Goal: Information Seeking & Learning: Learn about a topic

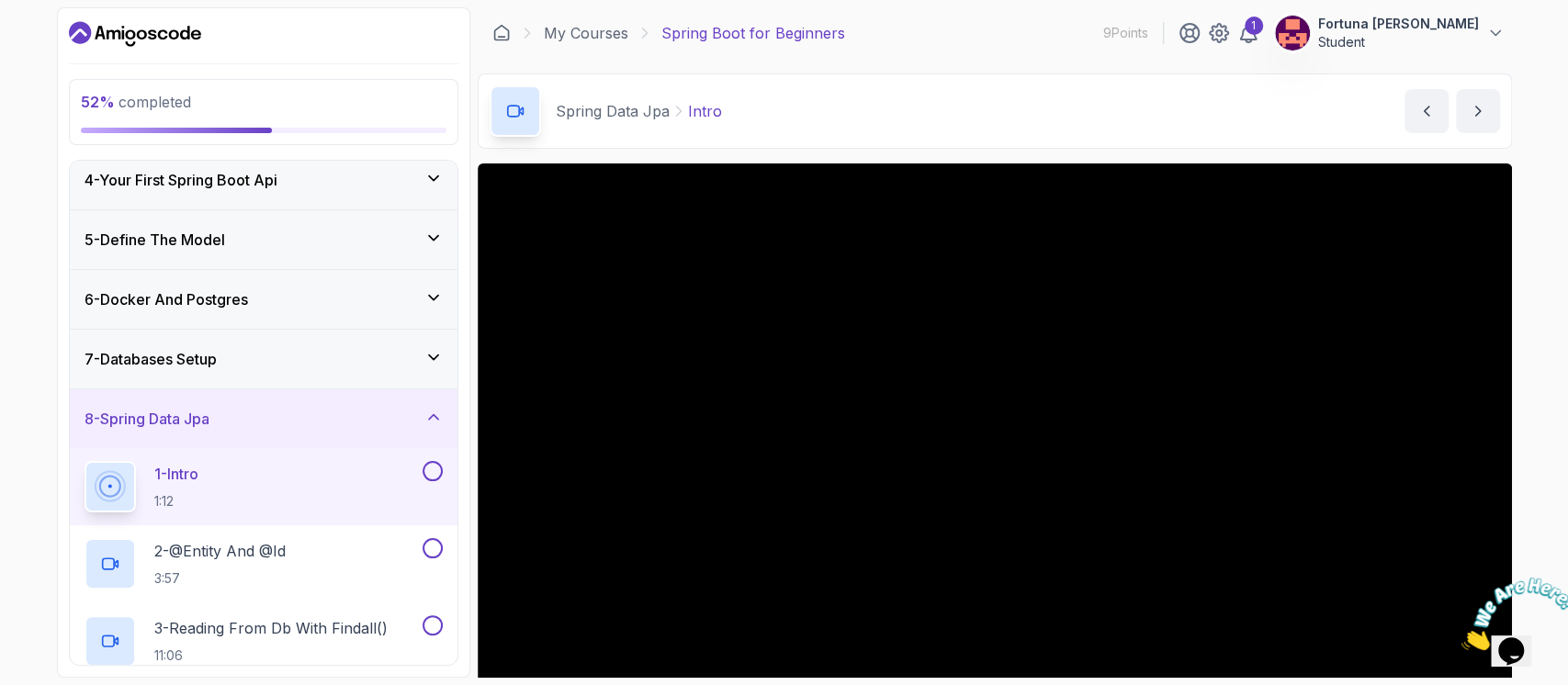
scroll to position [138, 0]
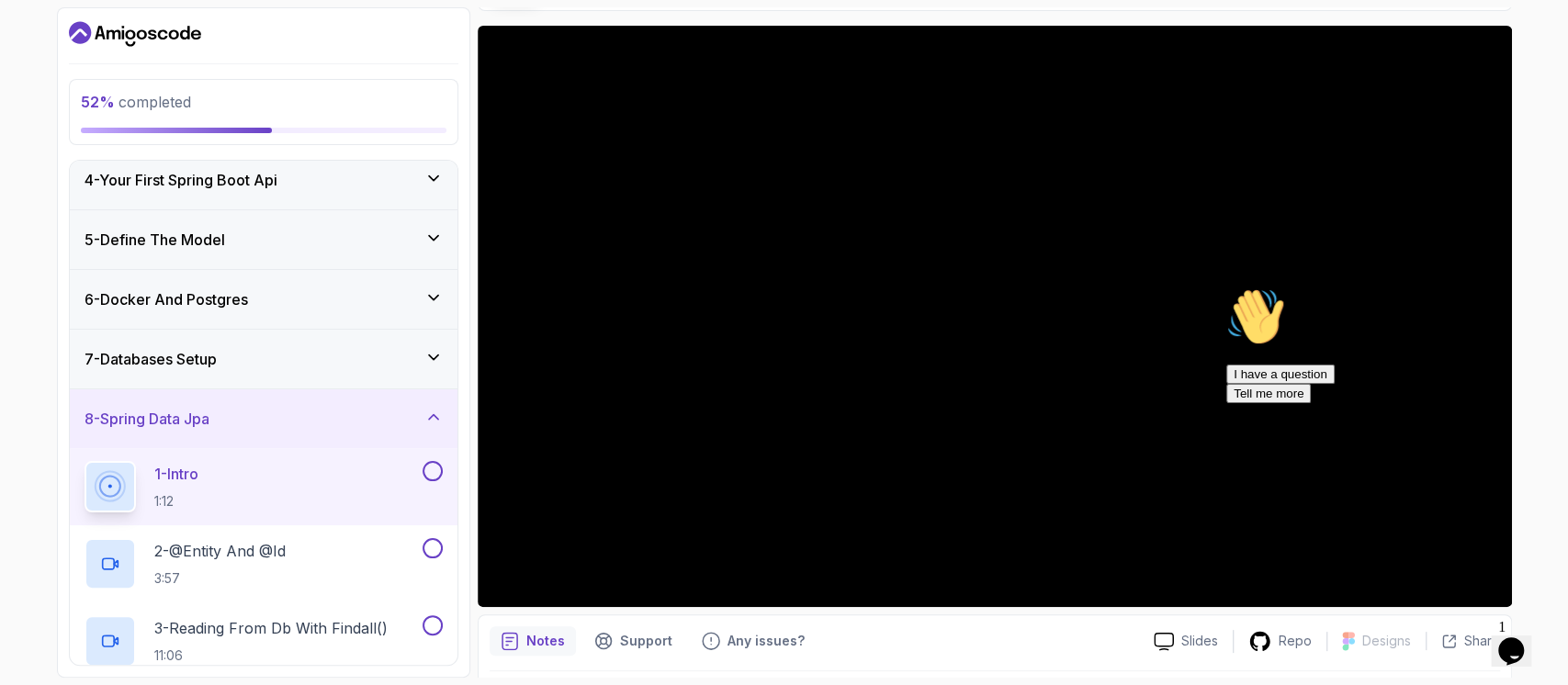
click at [1226, 287] on icon "Chat attention grabber" at bounding box center [1226, 287] width 0 height 0
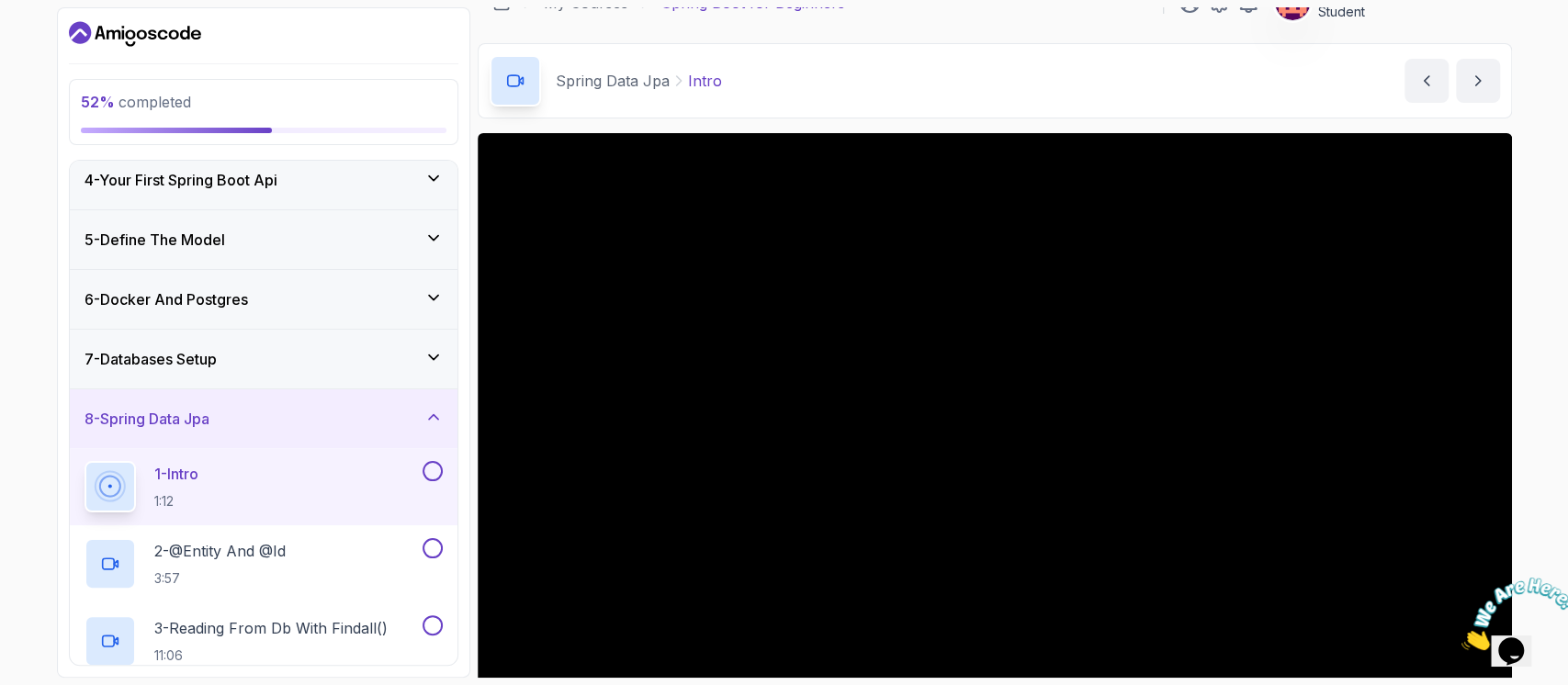
scroll to position [0, 0]
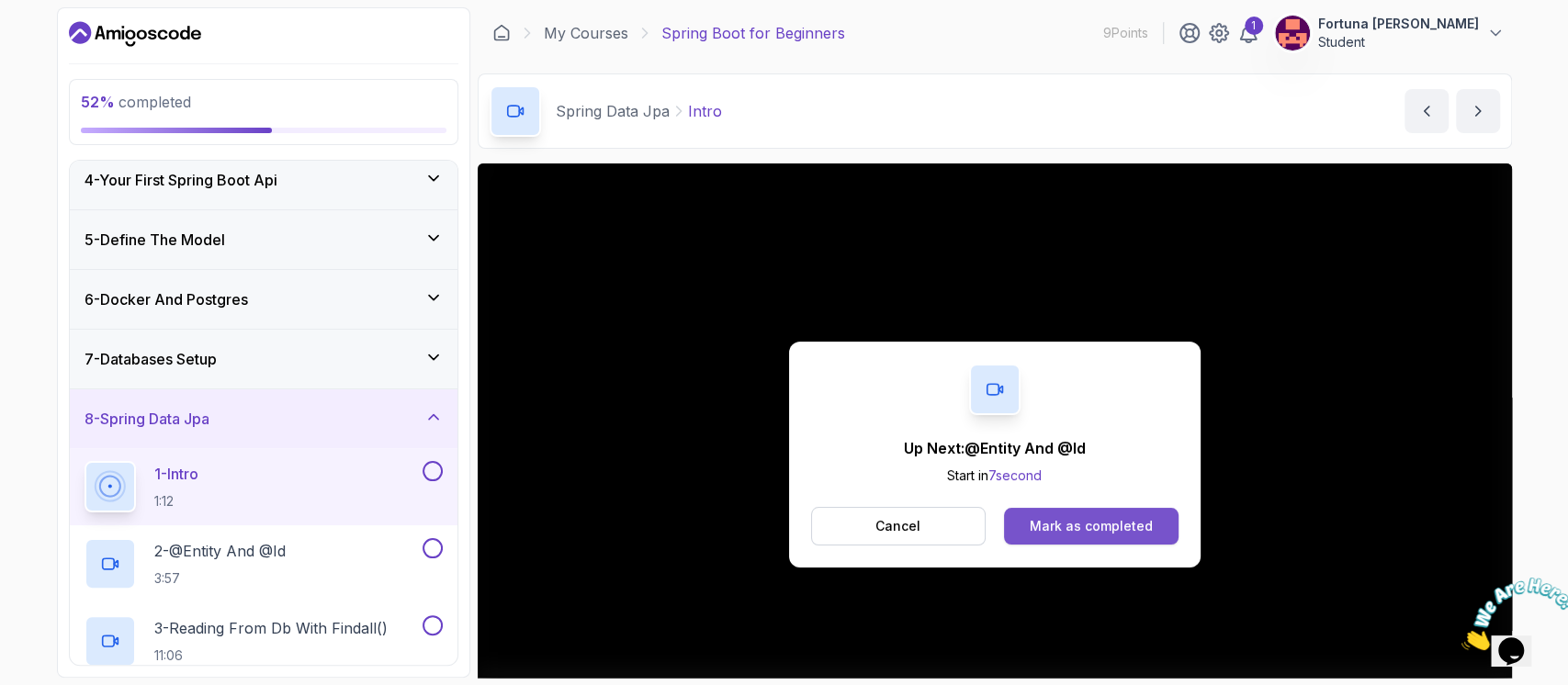
click at [1076, 528] on div "Mark as completed" at bounding box center [1092, 526] width 123 height 18
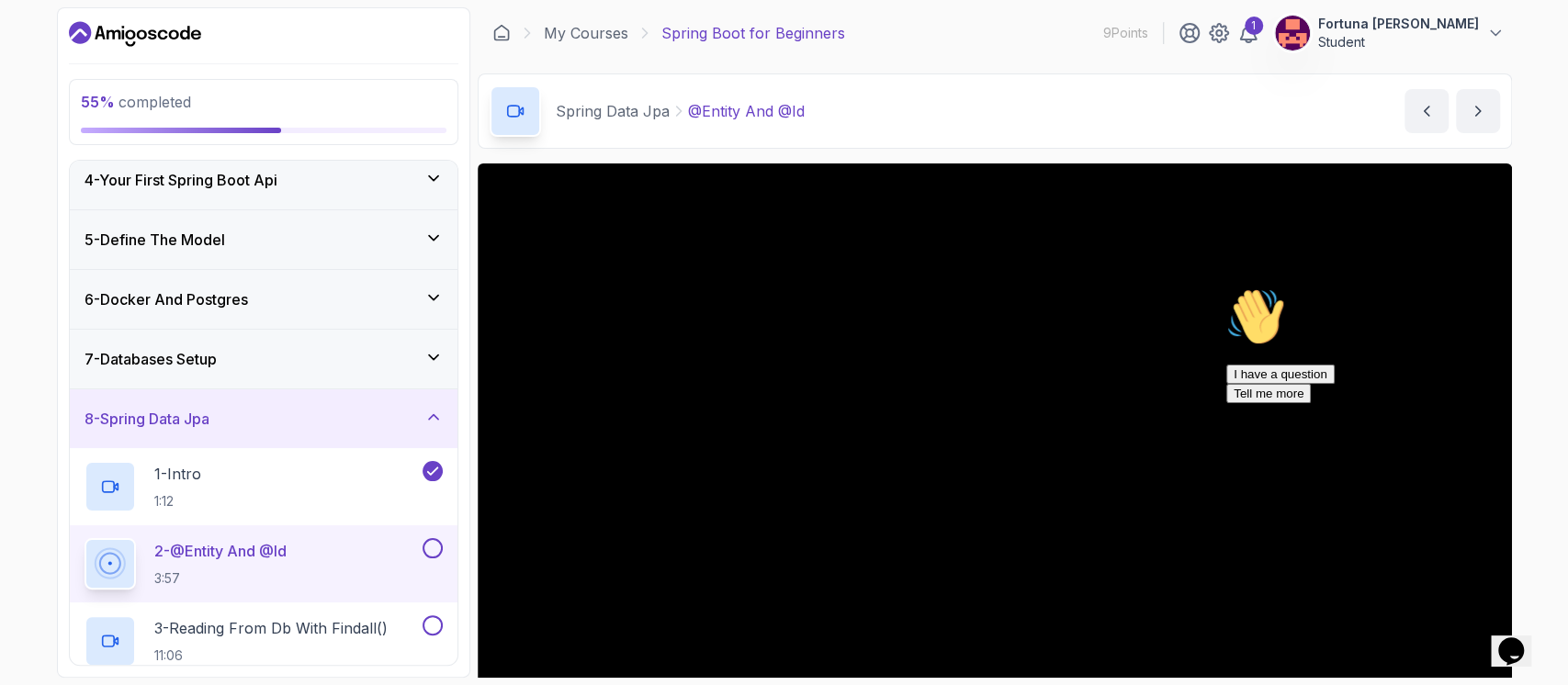
click at [1226, 287] on icon "Chat attention grabber" at bounding box center [1226, 287] width 0 height 0
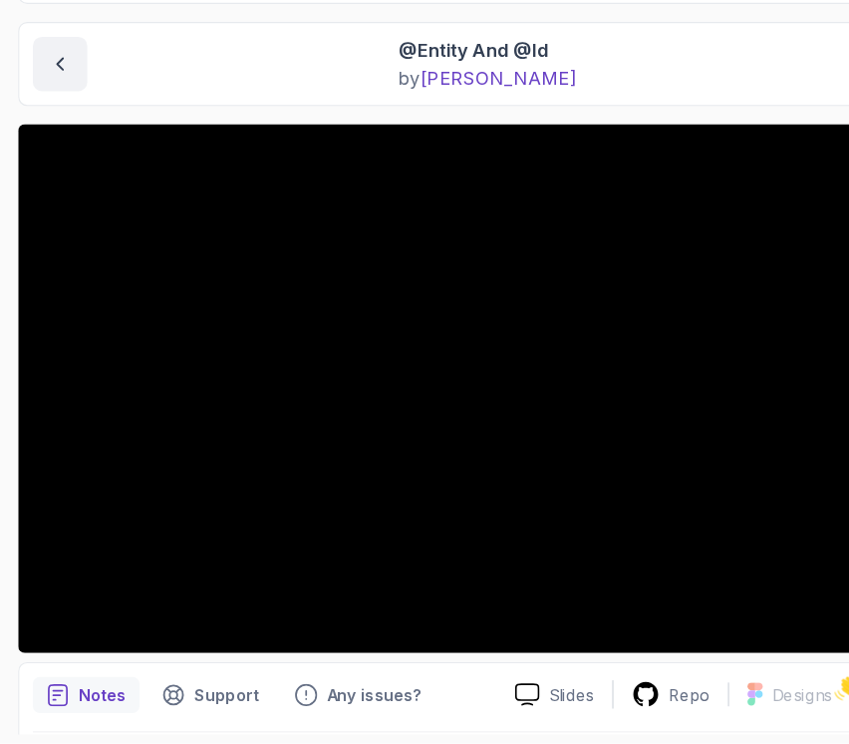
scroll to position [118, 0]
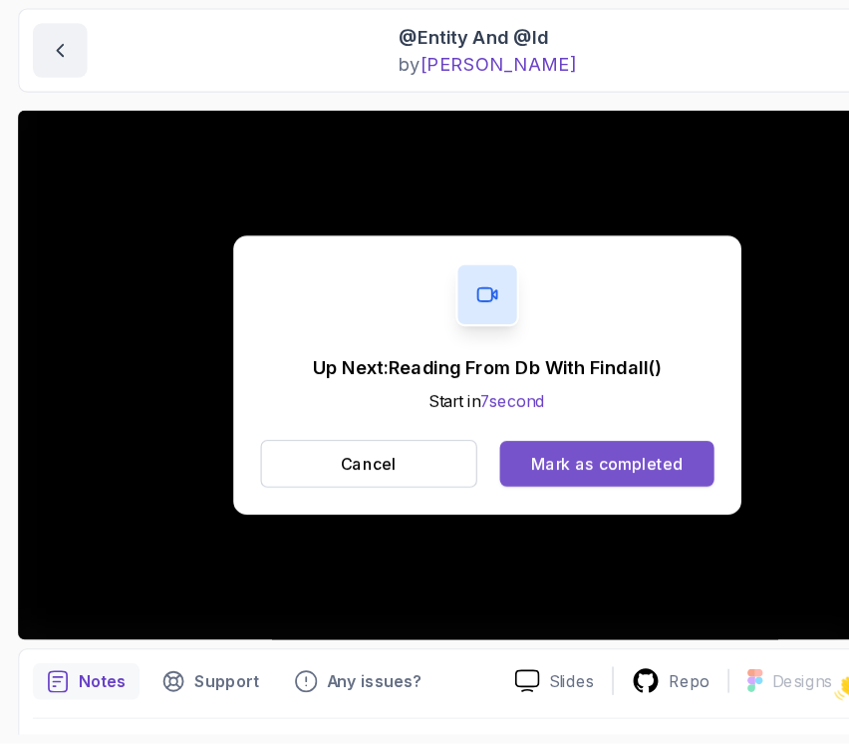
click at [588, 488] on div "Mark as completed" at bounding box center [534, 497] width 134 height 20
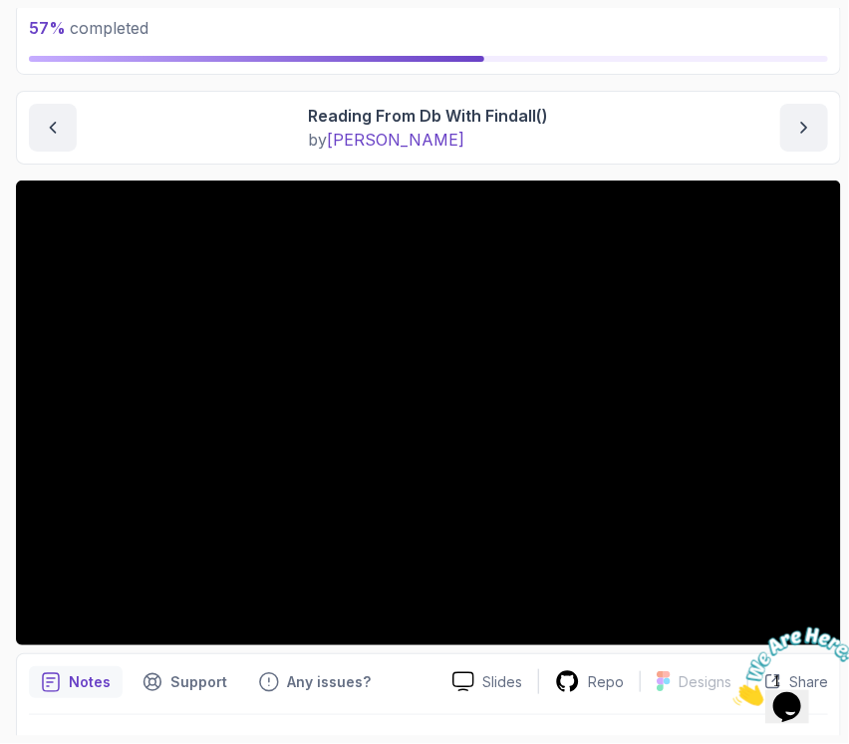
scroll to position [129, 0]
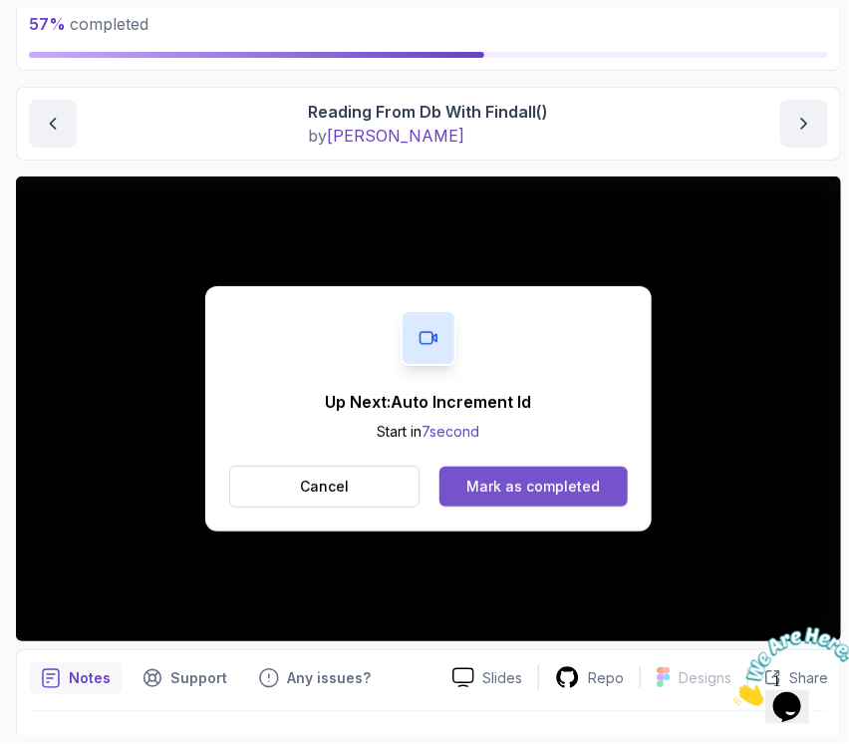
click at [537, 480] on div "Mark as completed" at bounding box center [534, 487] width 134 height 20
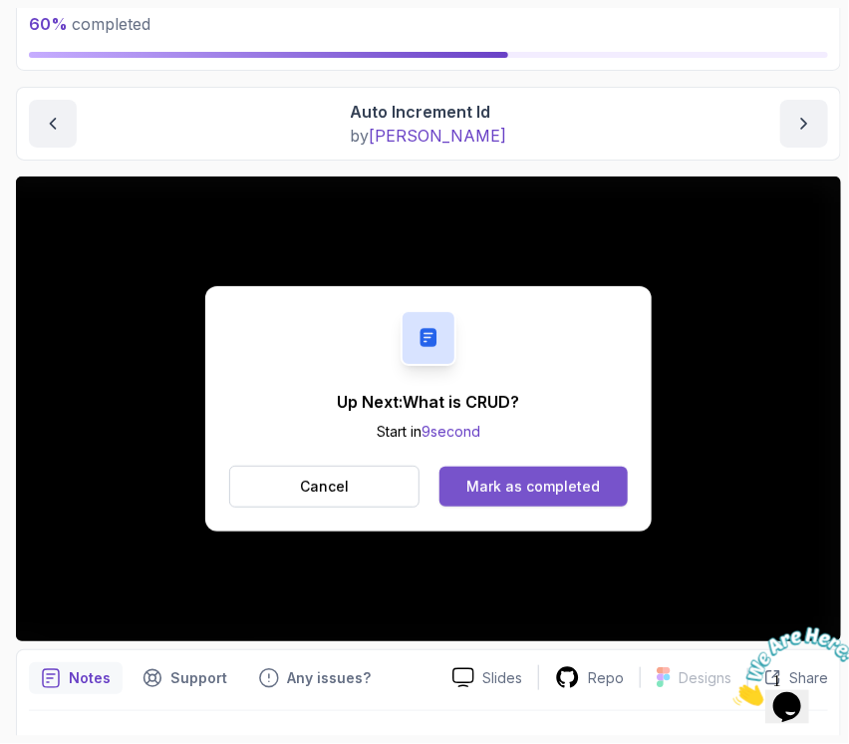
click at [503, 478] on div "Mark as completed" at bounding box center [534, 487] width 134 height 20
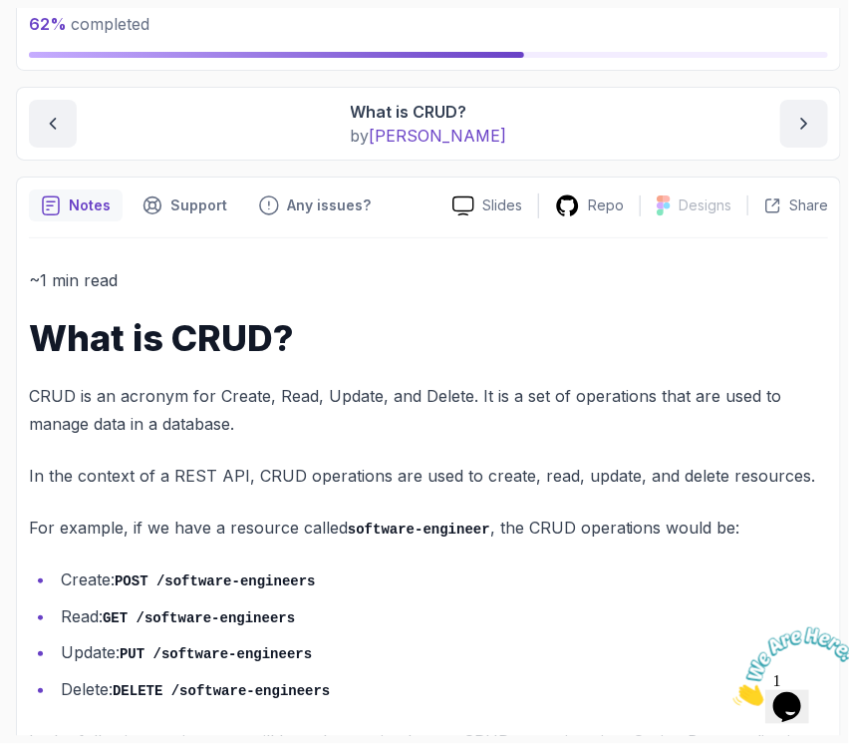
scroll to position [185, 0]
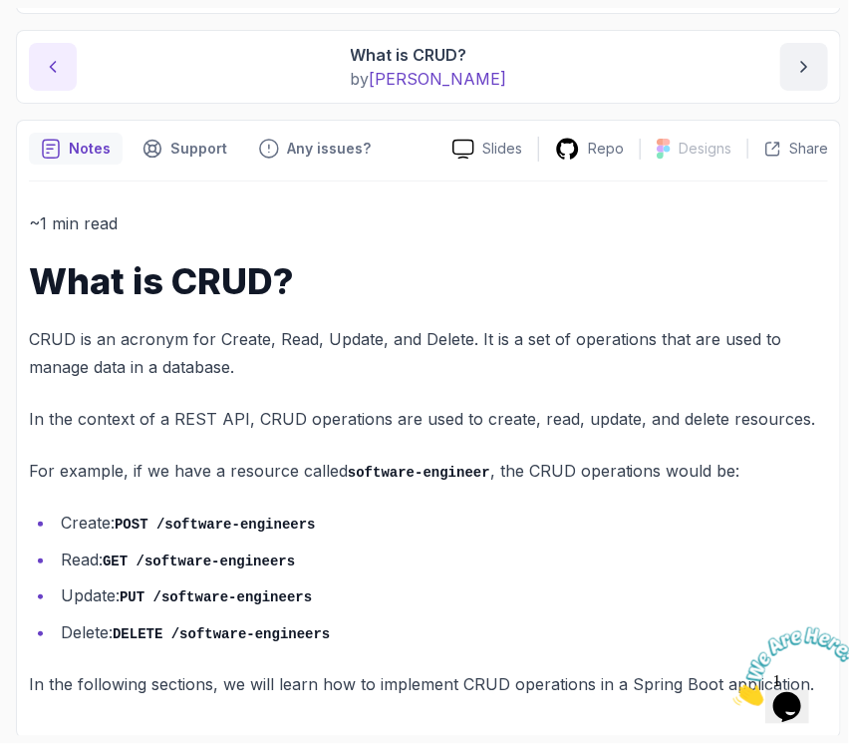
click at [43, 63] on icon "previous content" at bounding box center [53, 67] width 20 height 20
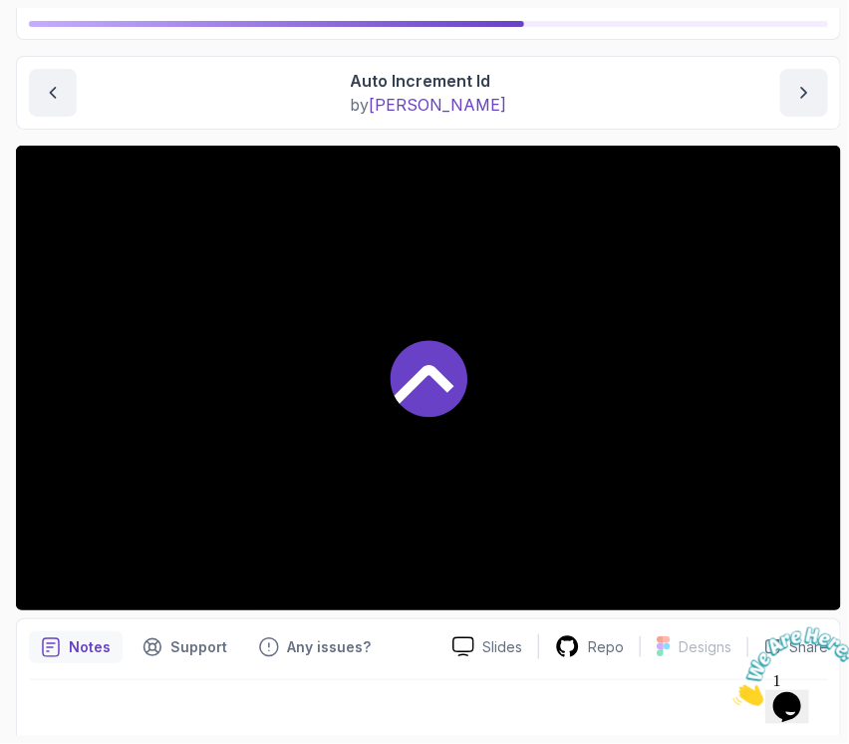
scroll to position [171, 0]
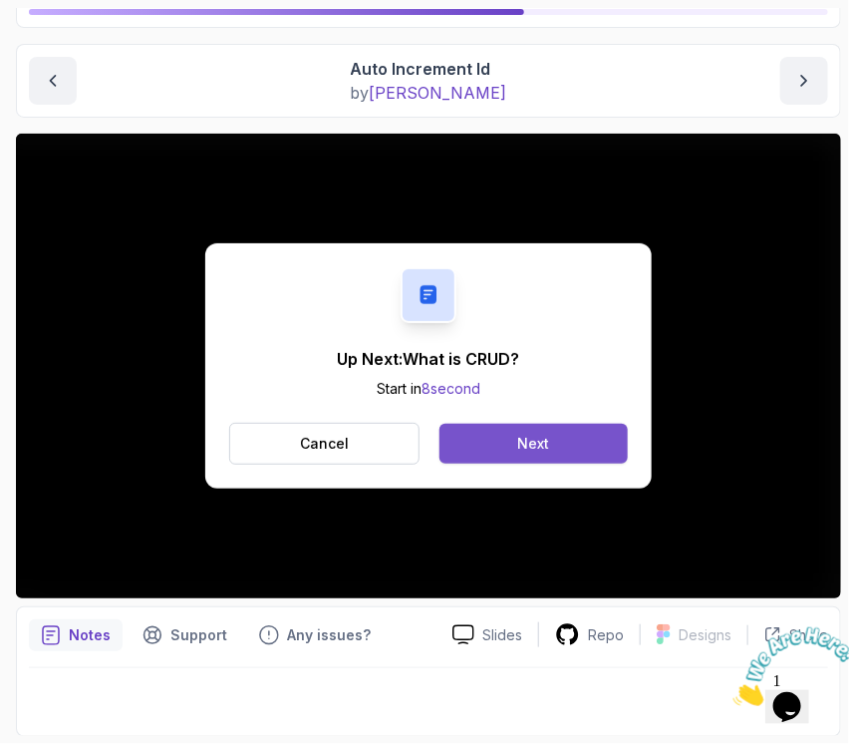
click at [543, 434] on div "Next" at bounding box center [533, 444] width 32 height 20
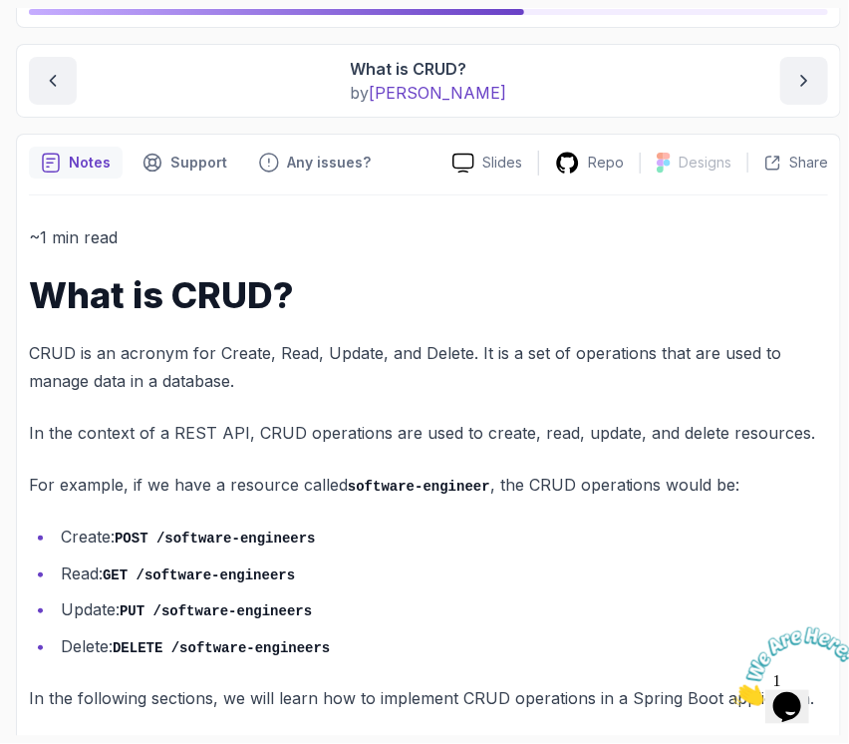
scroll to position [185, 0]
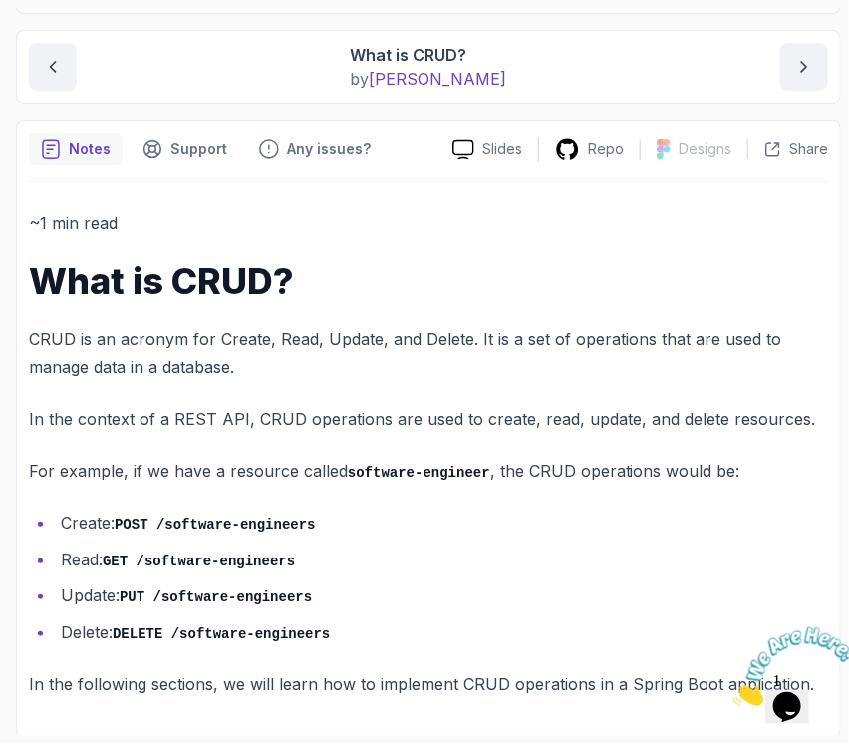
click at [733, 691] on icon "Close" at bounding box center [733, 699] width 0 height 17
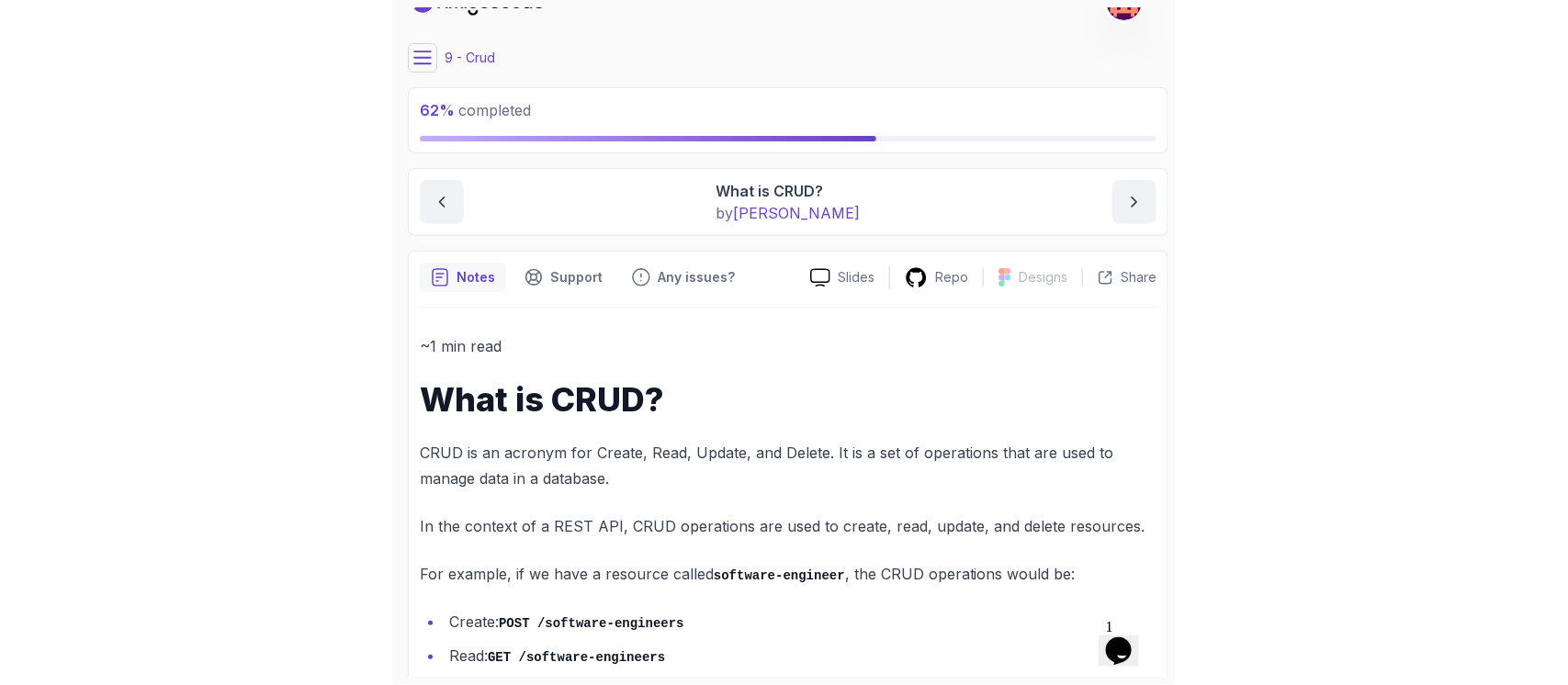
scroll to position [0, 0]
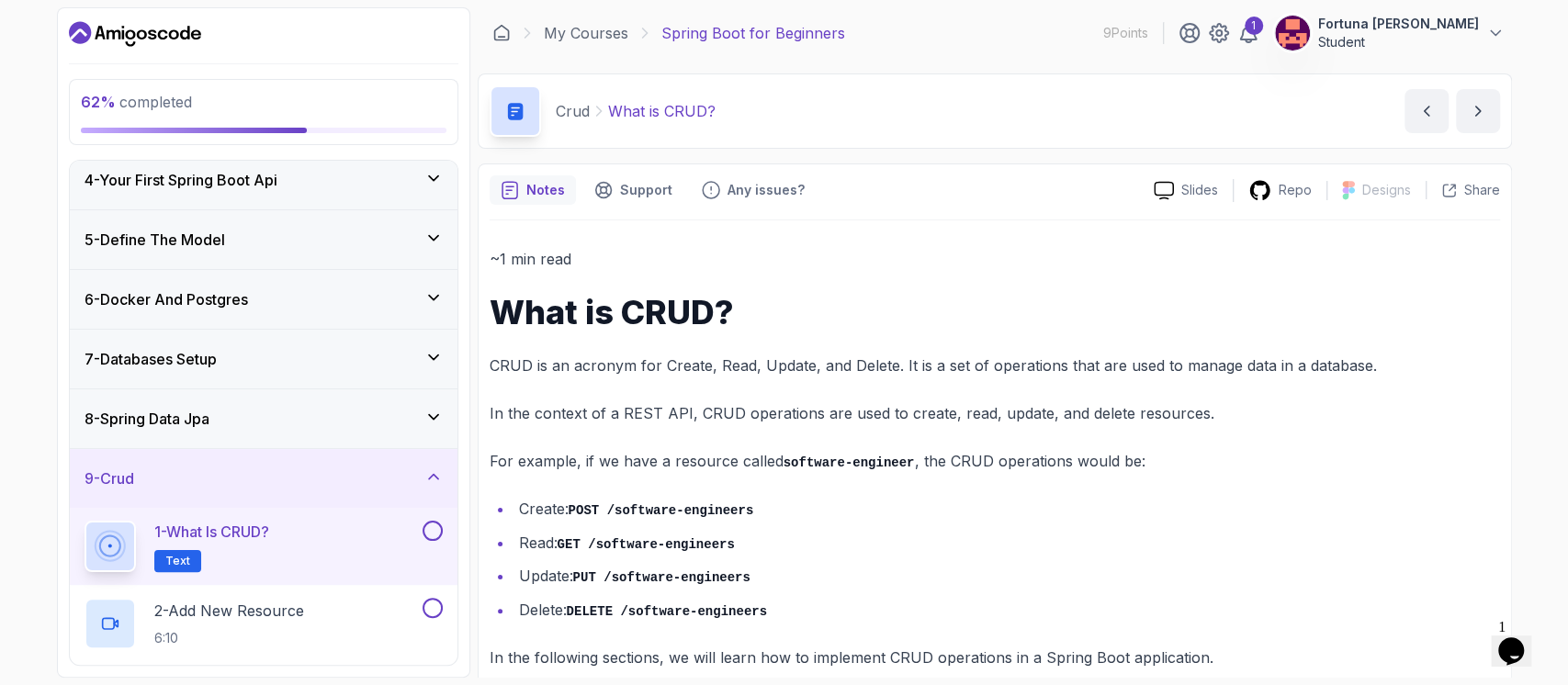
click at [435, 530] on button at bounding box center [433, 530] width 20 height 20
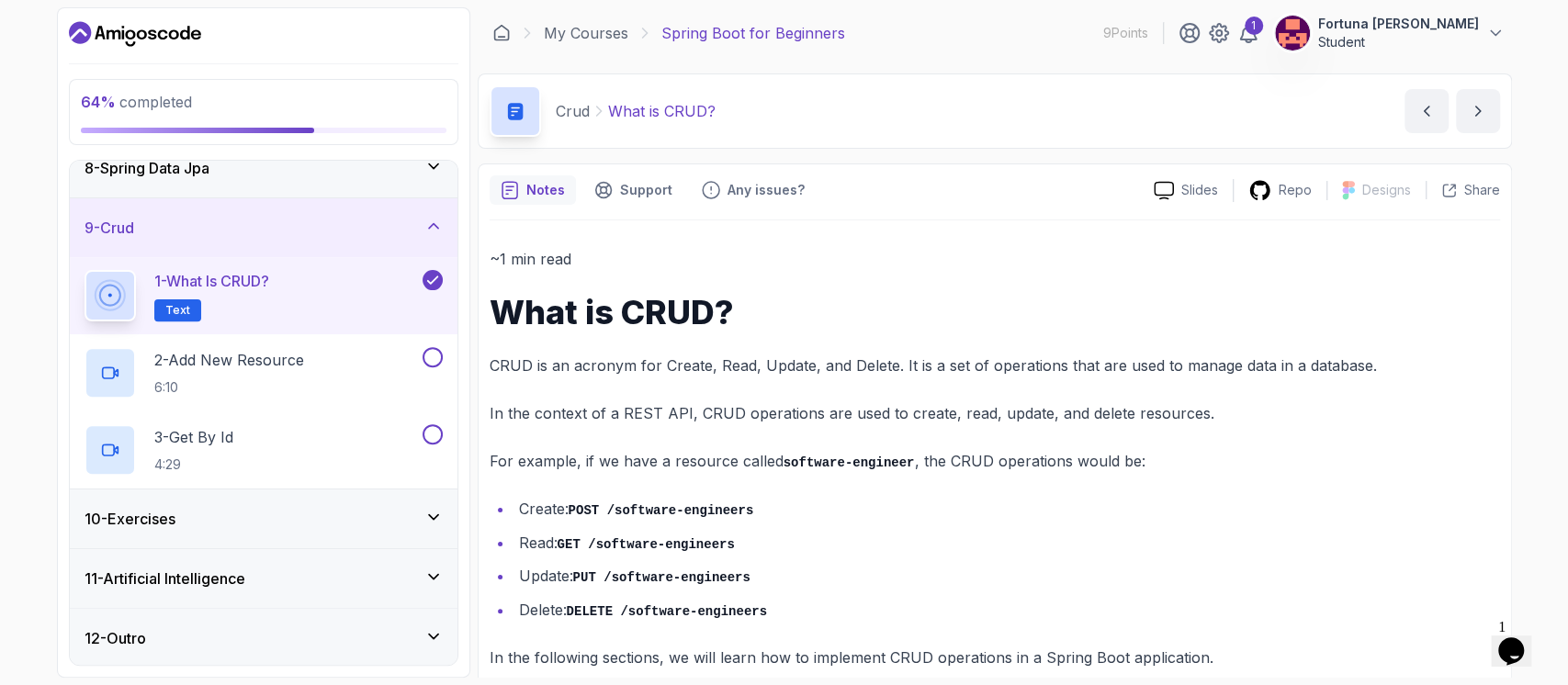
scroll to position [29, 0]
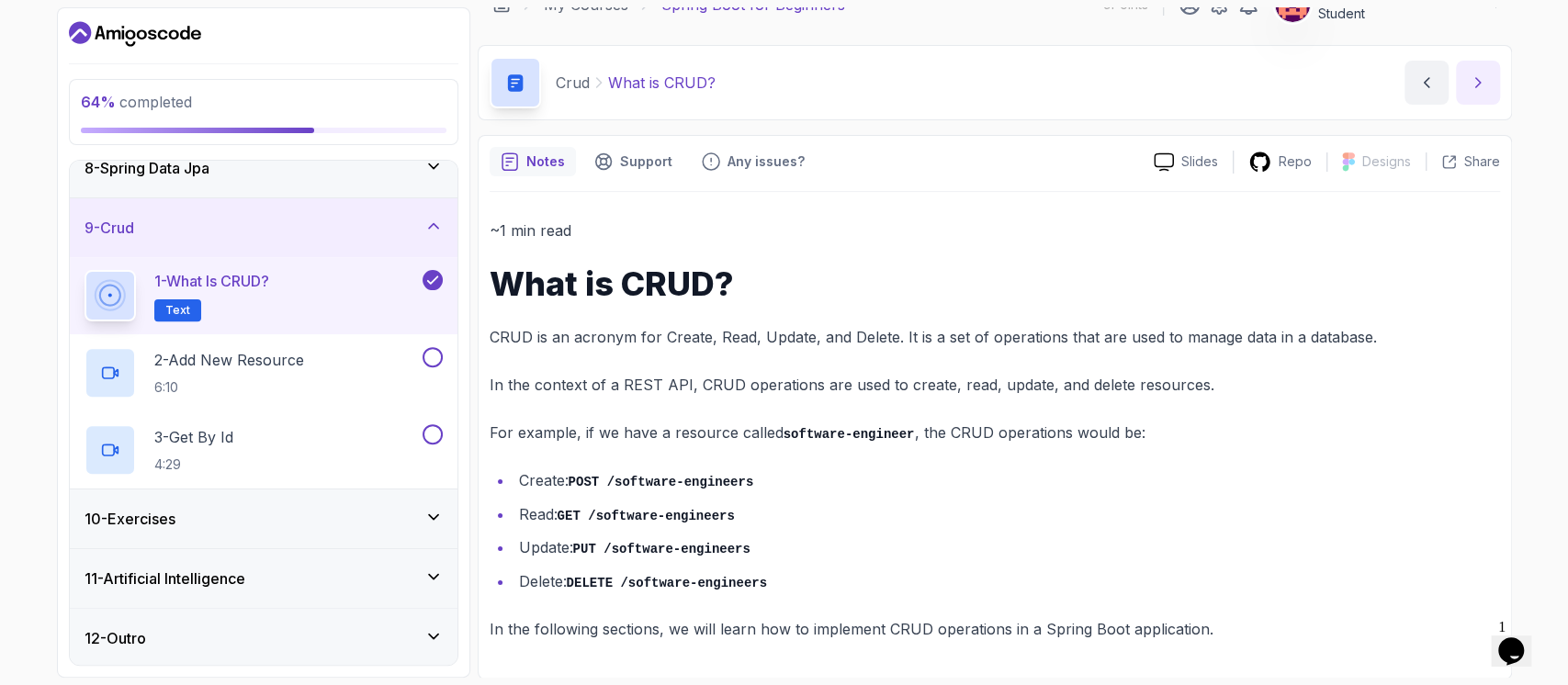
click at [1472, 77] on icon "next content" at bounding box center [1478, 83] width 18 height 18
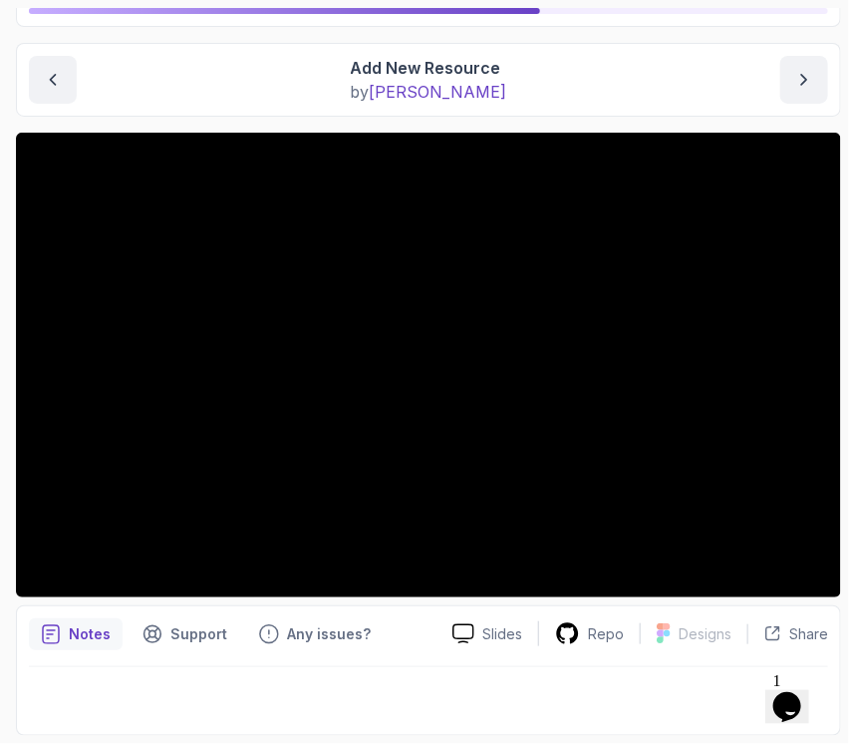
scroll to position [171, 0]
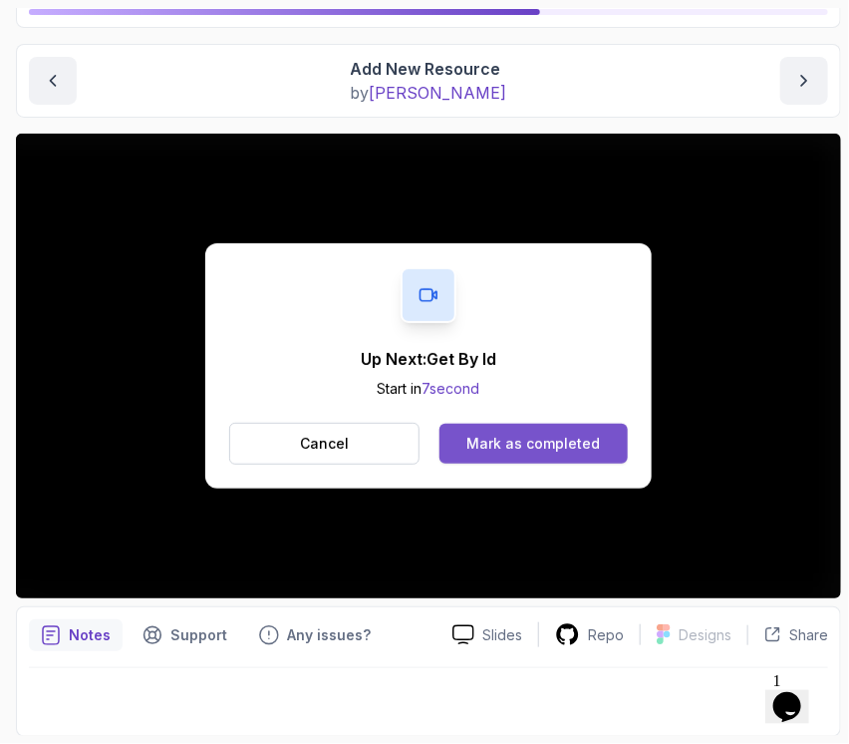
click at [475, 437] on div "Mark as completed" at bounding box center [534, 444] width 134 height 20
click at [537, 444] on div "Mark as completed" at bounding box center [534, 444] width 134 height 20
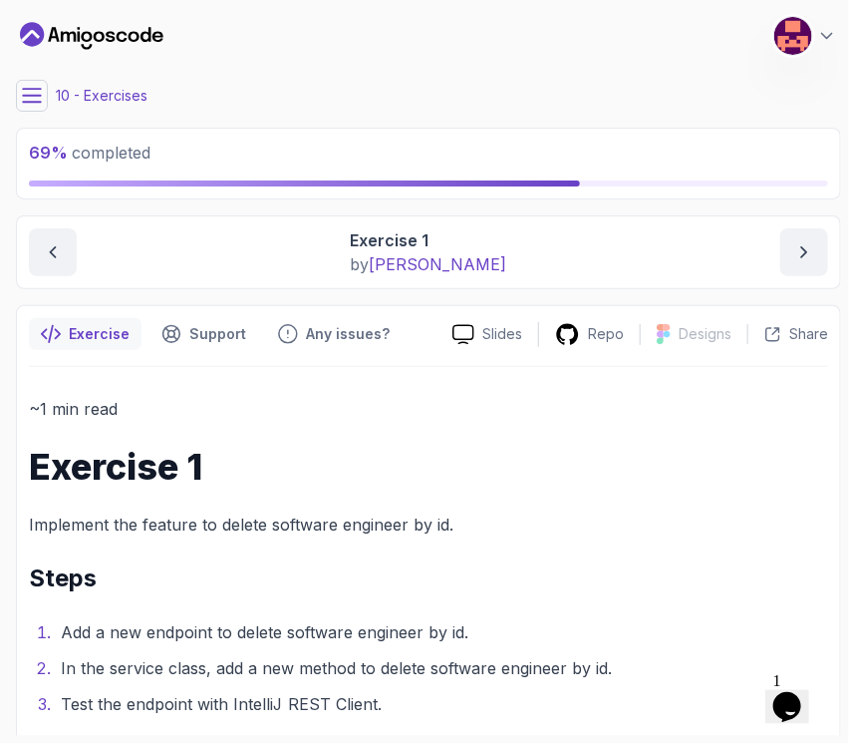
scroll to position [179, 0]
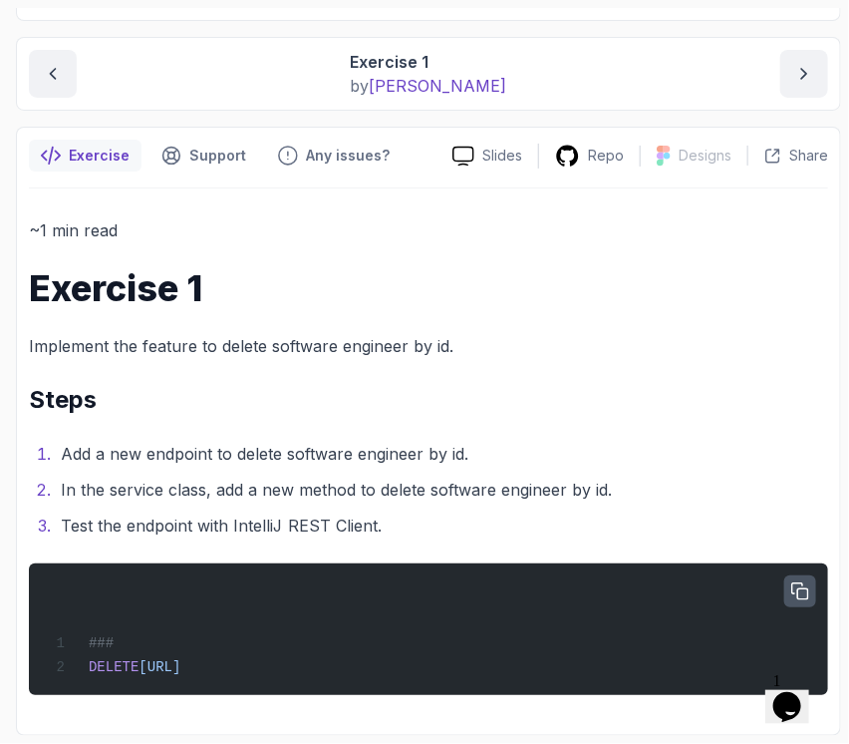
click at [807, 588] on icon "button" at bounding box center [801, 591] width 18 height 18
click at [65, 55] on button "previous content" at bounding box center [53, 74] width 48 height 48
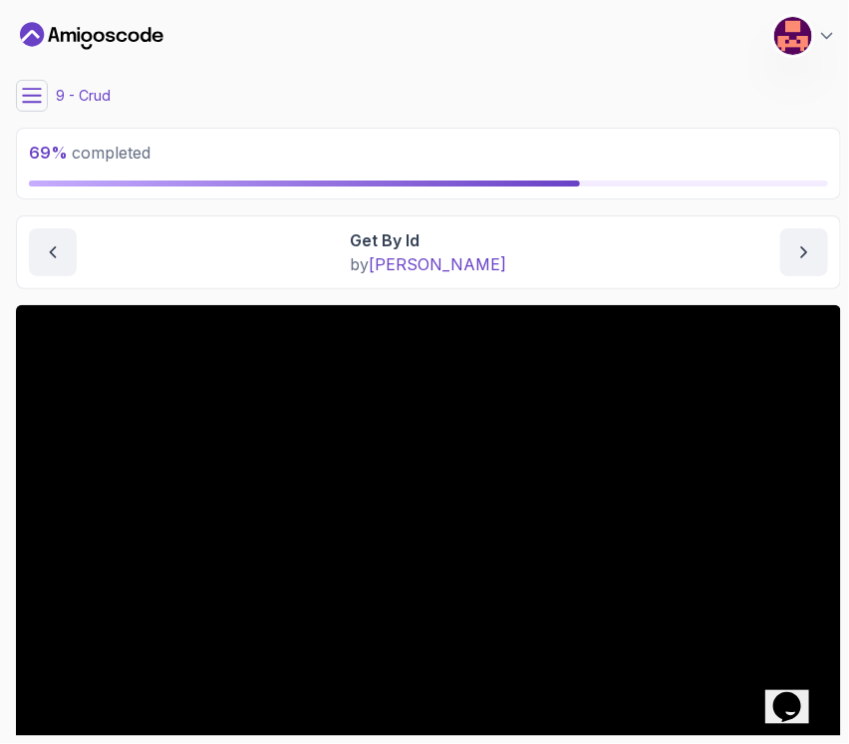
scroll to position [171, 0]
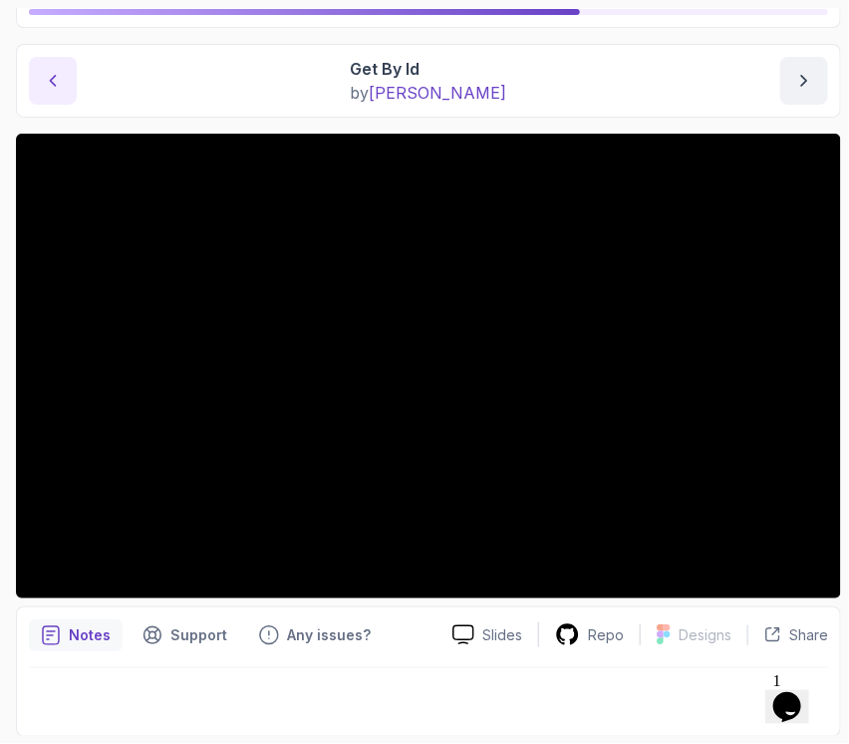
click at [49, 75] on icon "previous content" at bounding box center [53, 81] width 20 height 20
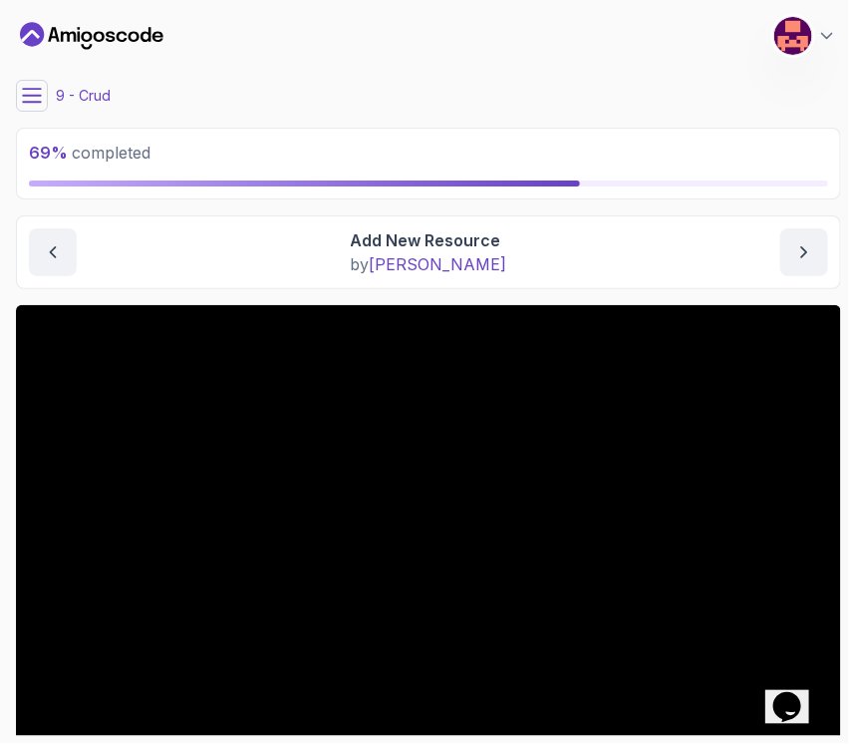
scroll to position [171, 0]
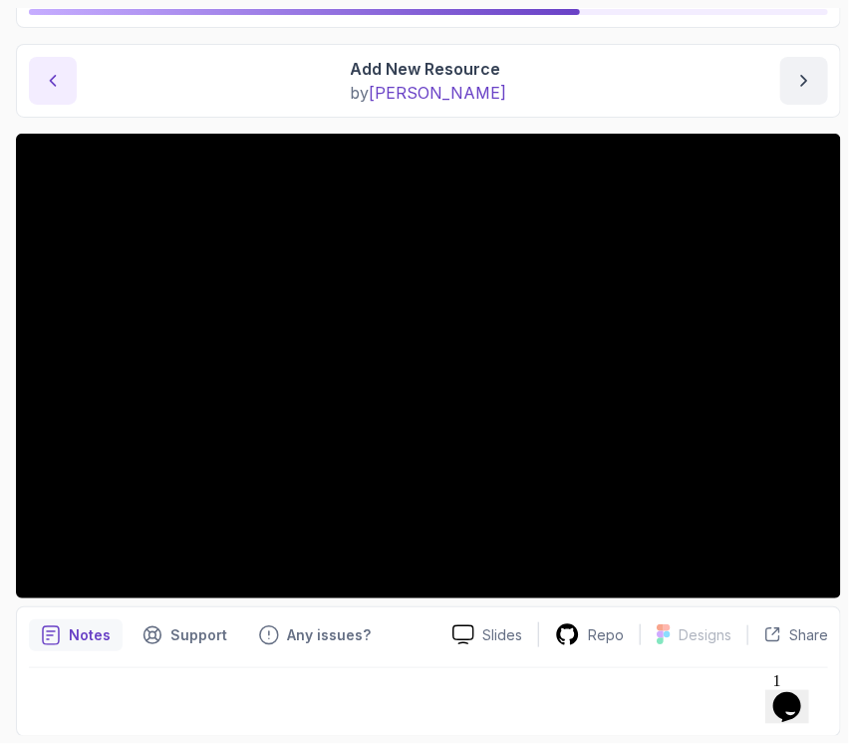
click at [62, 91] on button "previous content" at bounding box center [53, 81] width 48 height 48
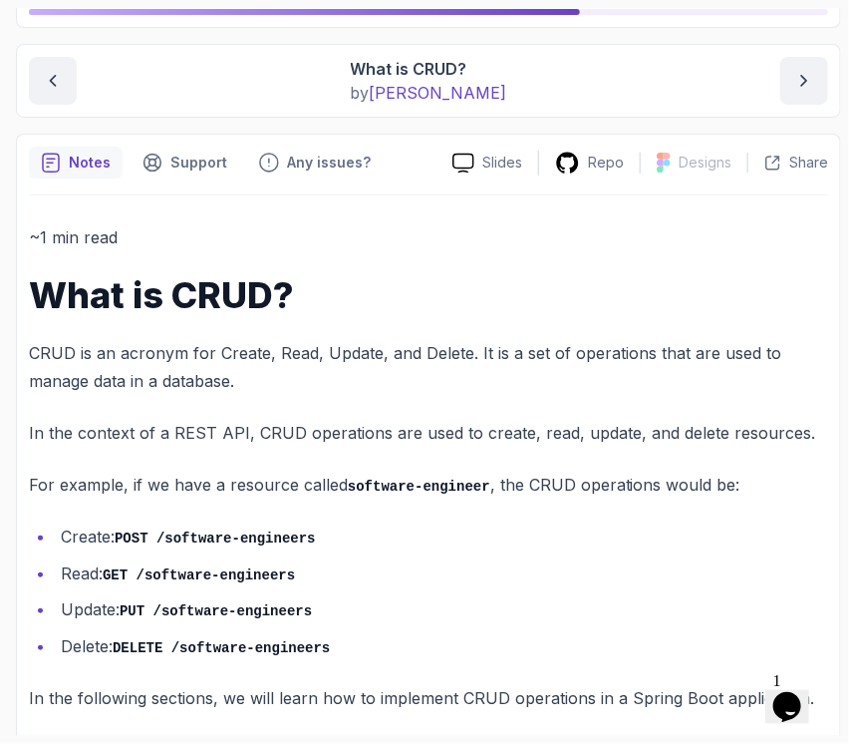
scroll to position [185, 0]
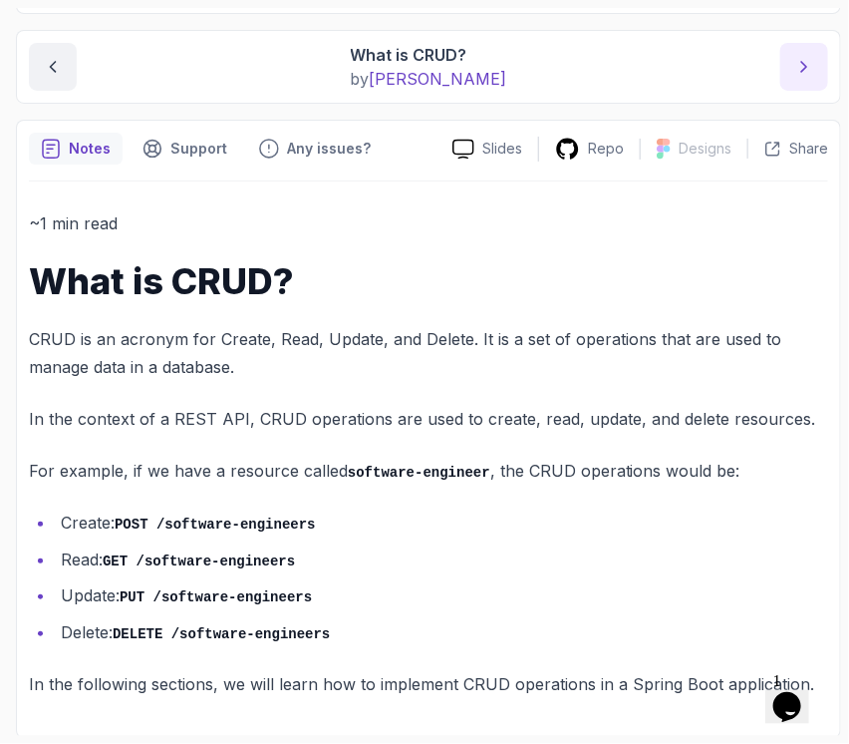
click at [804, 74] on icon "next content" at bounding box center [805, 67] width 20 height 20
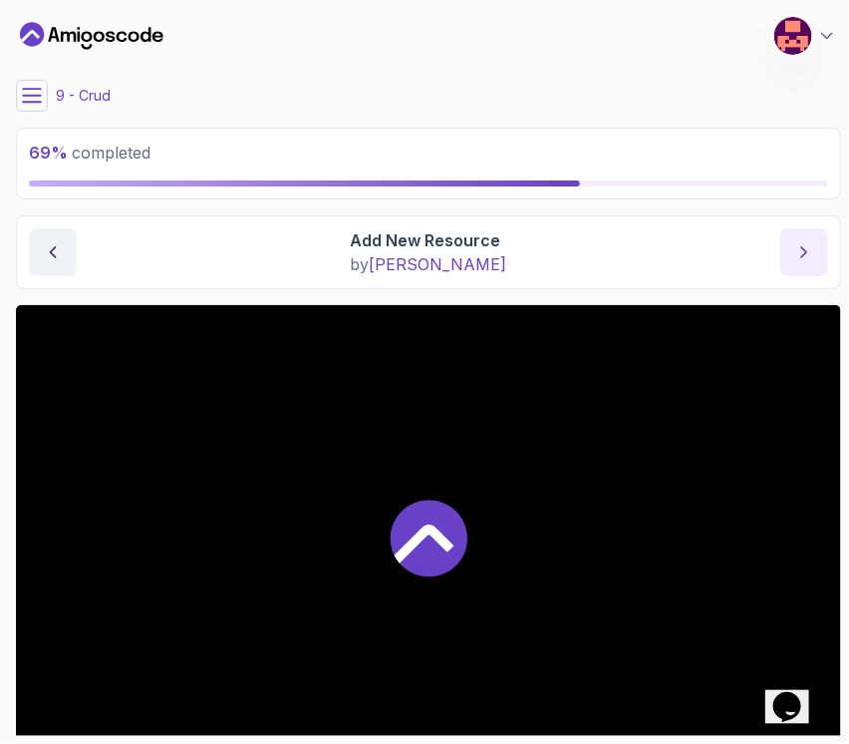
click at [804, 74] on main "My Courses Spring Boot for Beginners 9 Points 1 Fortuna [PERSON_NAME] Student 9…" at bounding box center [428, 372] width 825 height 728
click at [809, 259] on icon "next content" at bounding box center [805, 252] width 20 height 20
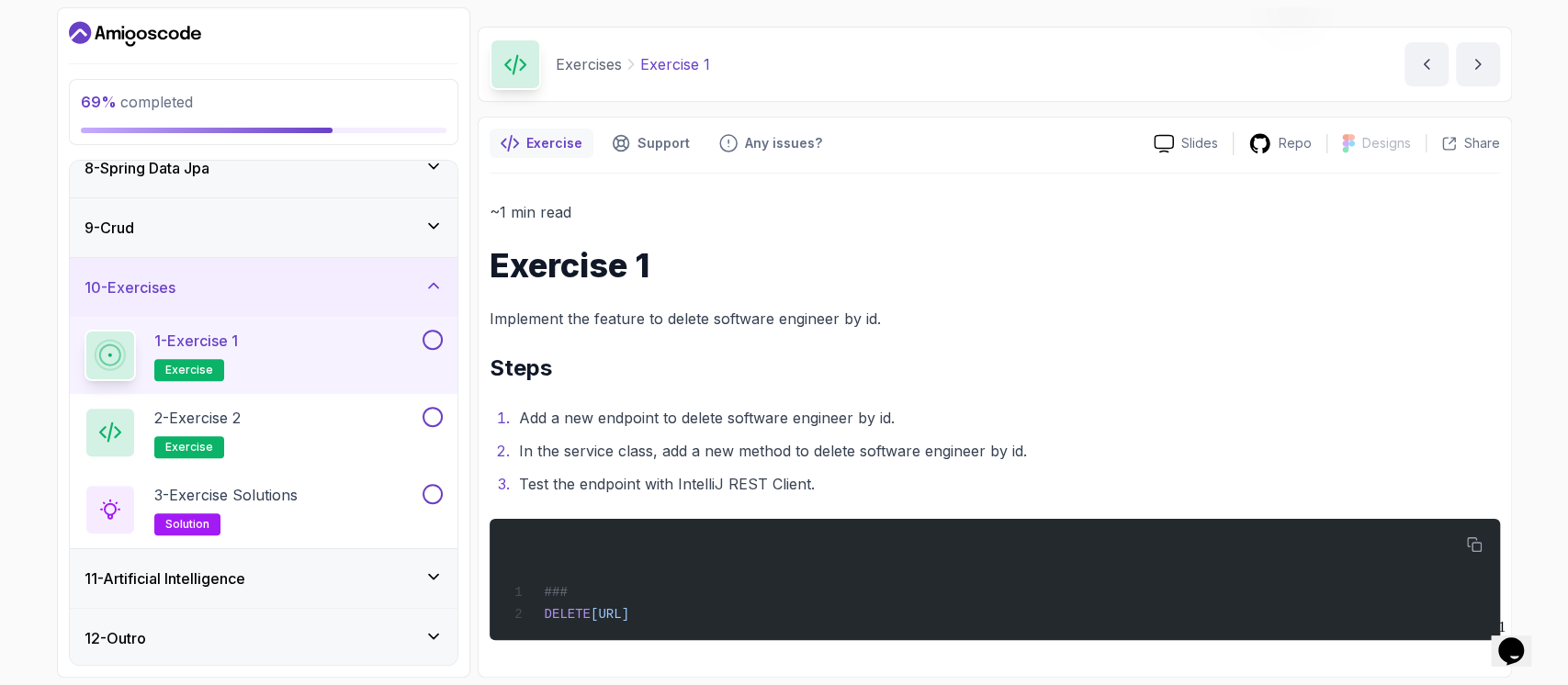
scroll to position [41, 0]
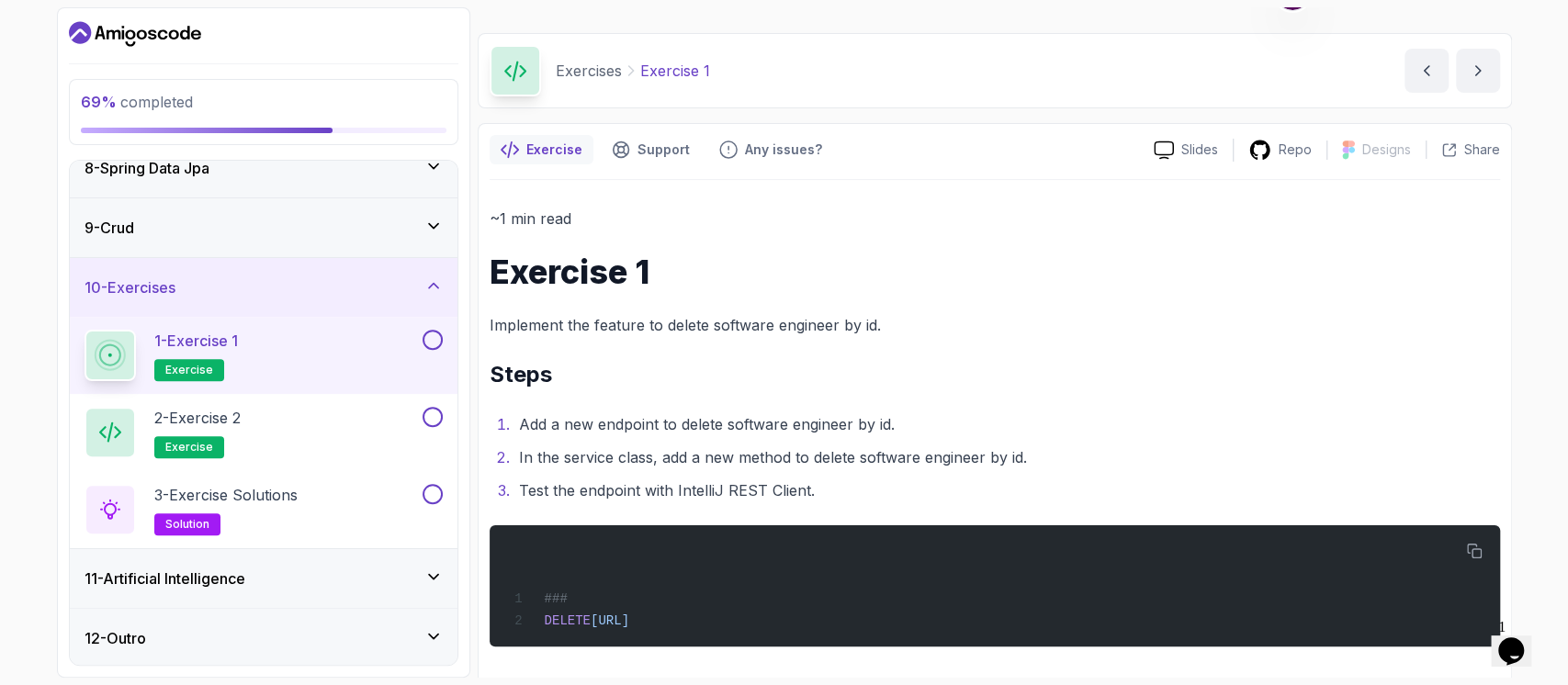
click at [439, 342] on button at bounding box center [433, 340] width 20 height 20
click at [235, 408] on p "2 - Exercise 2" at bounding box center [197, 418] width 87 height 22
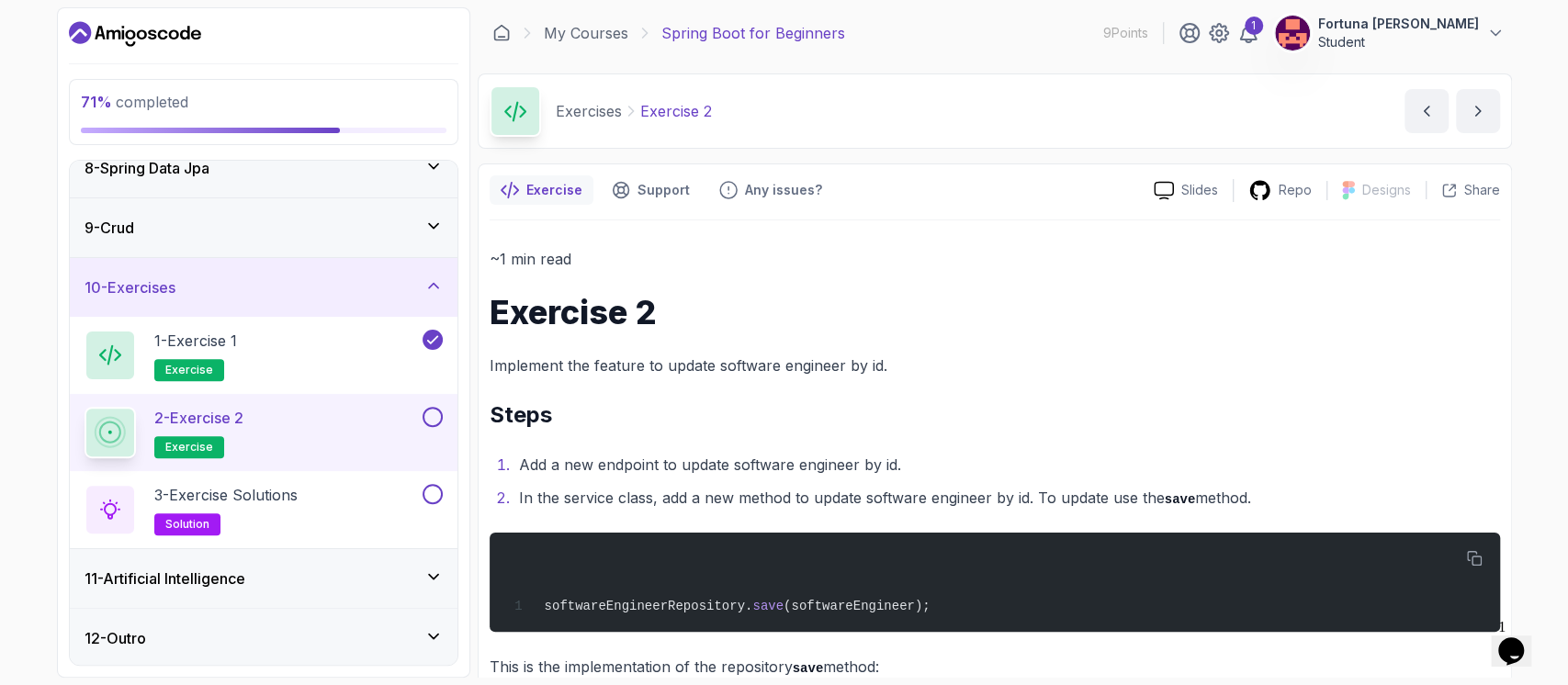
click at [432, 572] on icon at bounding box center [434, 576] width 18 height 18
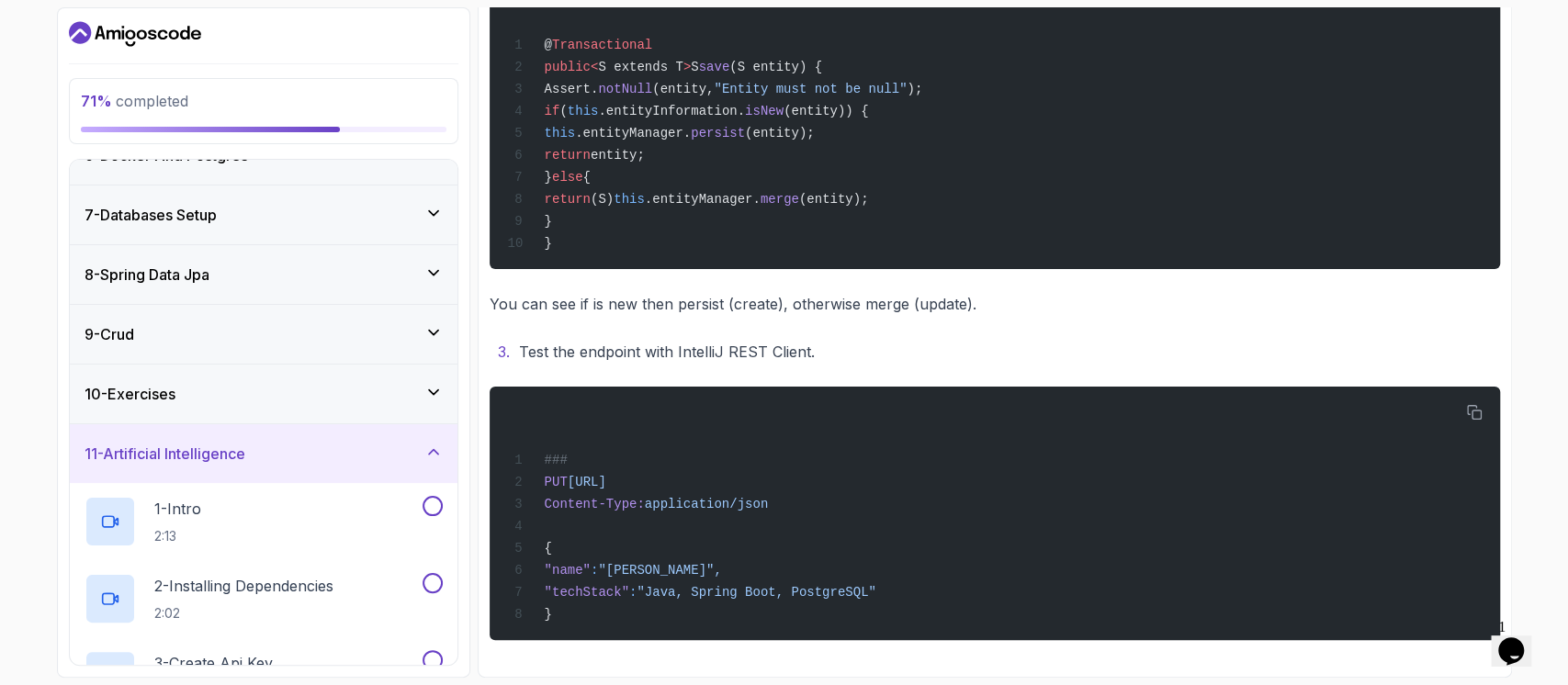
scroll to position [748, 0]
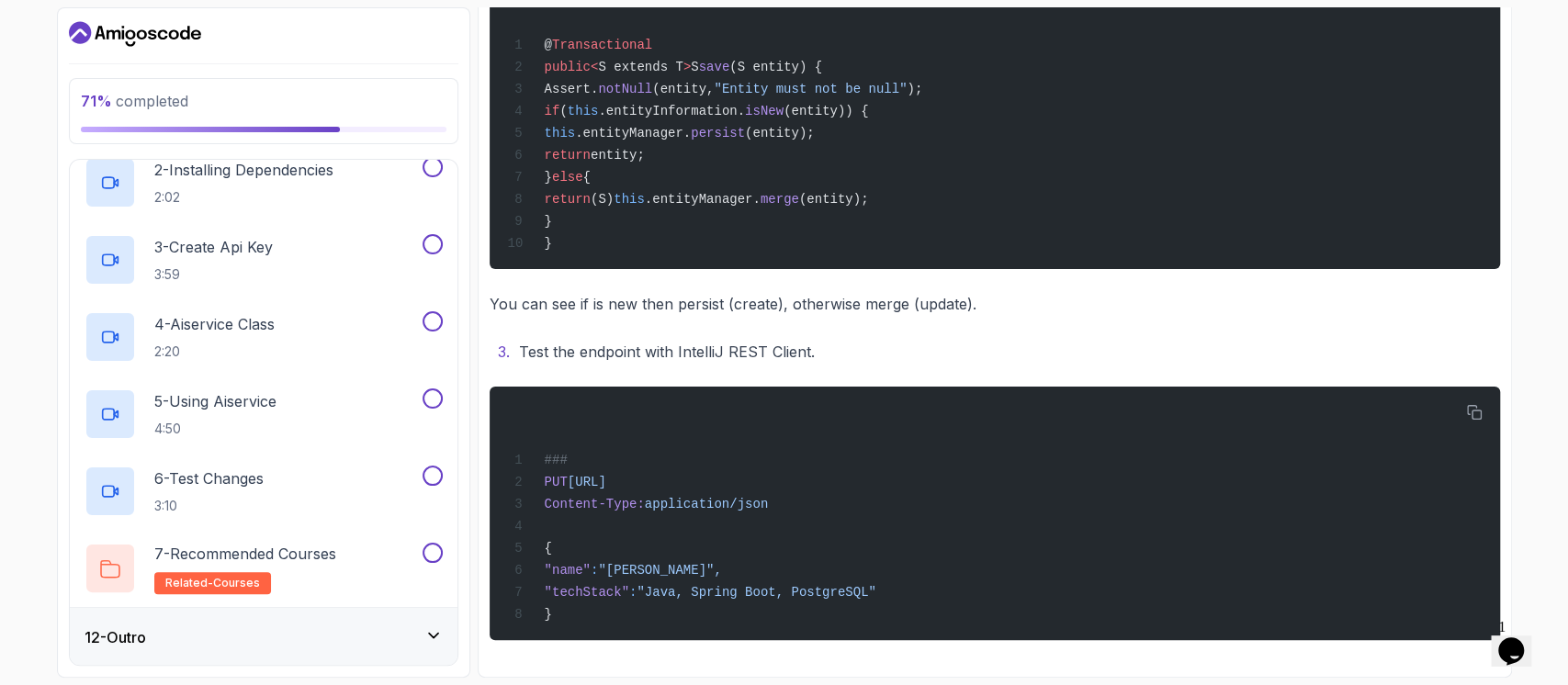
click at [422, 637] on div "12 - Outro" at bounding box center [263, 637] width 358 height 22
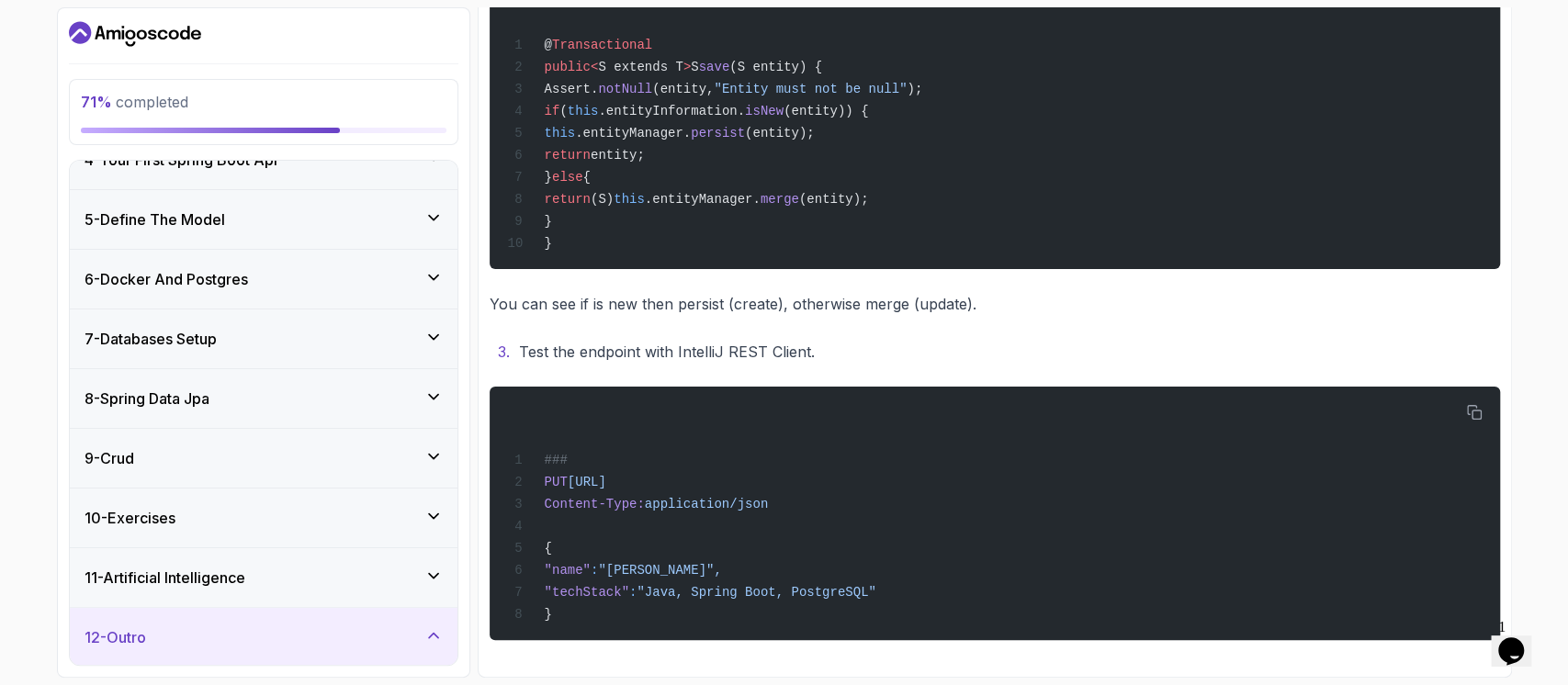
scroll to position [363, 0]
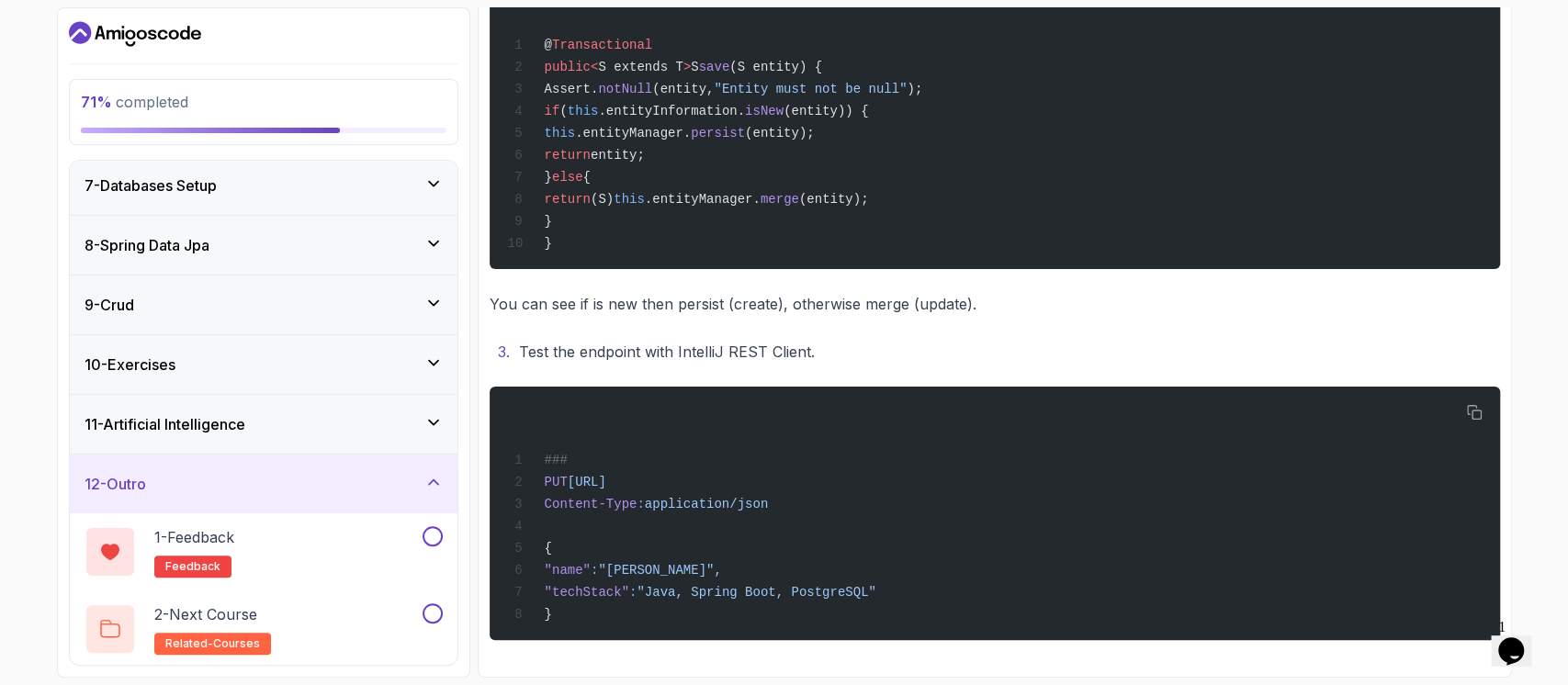
click at [420, 484] on div "12 - Outro" at bounding box center [263, 483] width 358 height 22
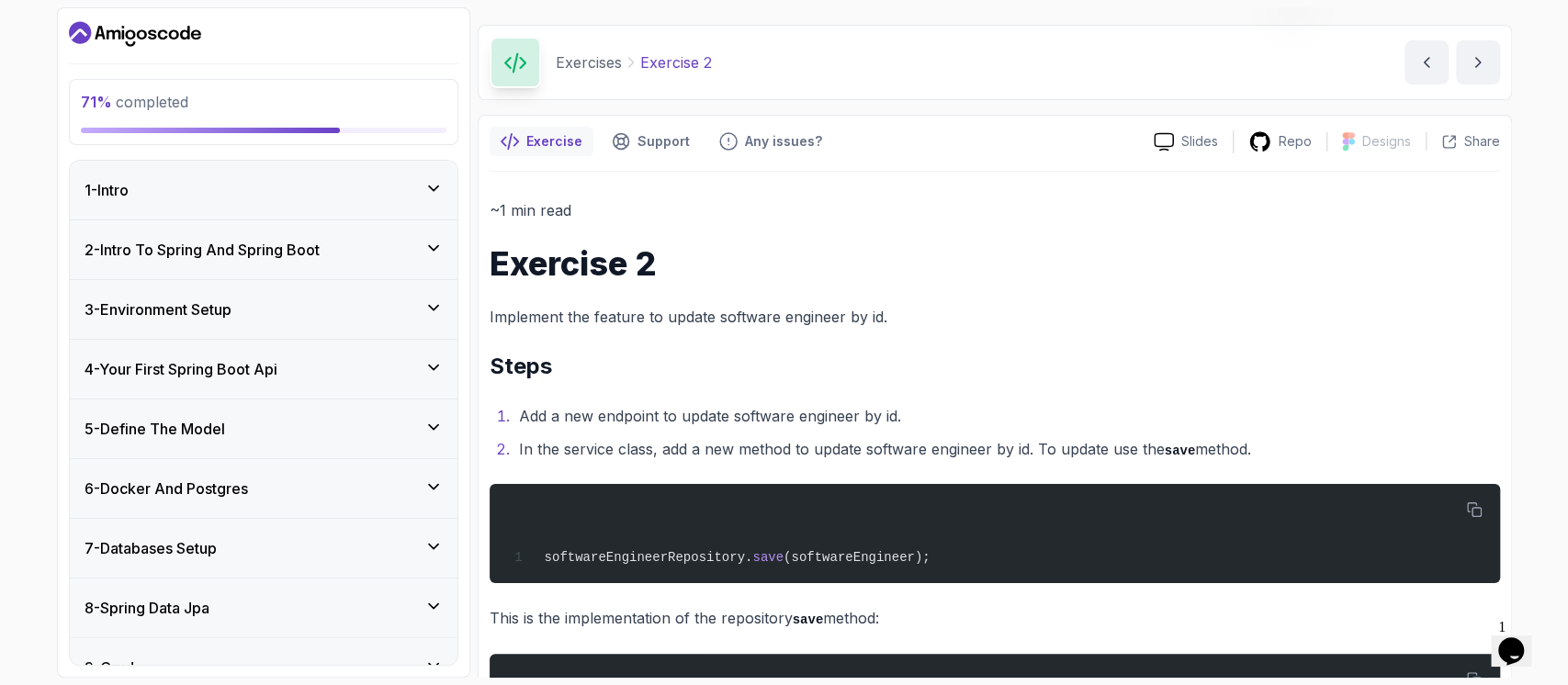
scroll to position [0, 0]
